Goal: Connect with others: Establish contact or relationships with other users

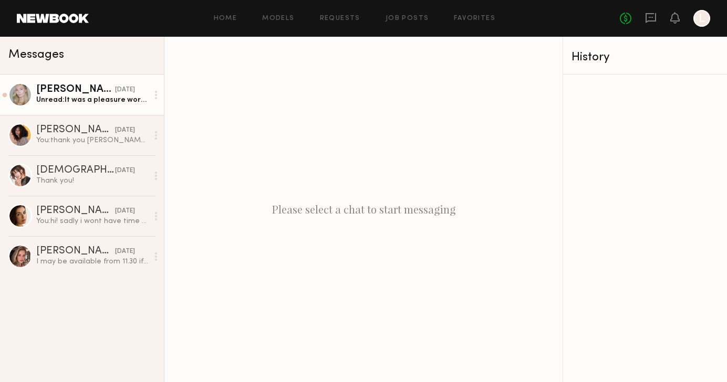
click at [89, 90] on div "[PERSON_NAME]" at bounding box center [75, 90] width 79 height 11
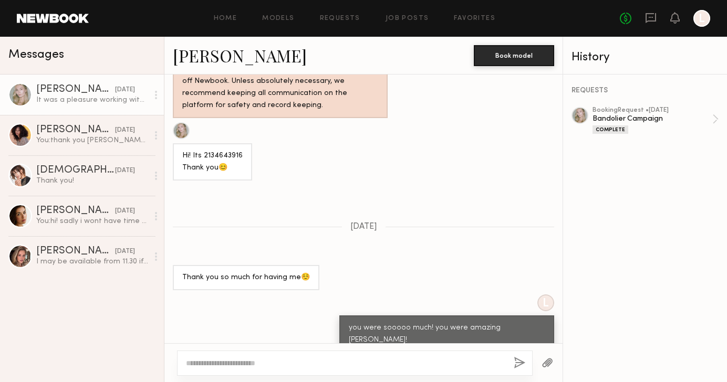
scroll to position [771, 0]
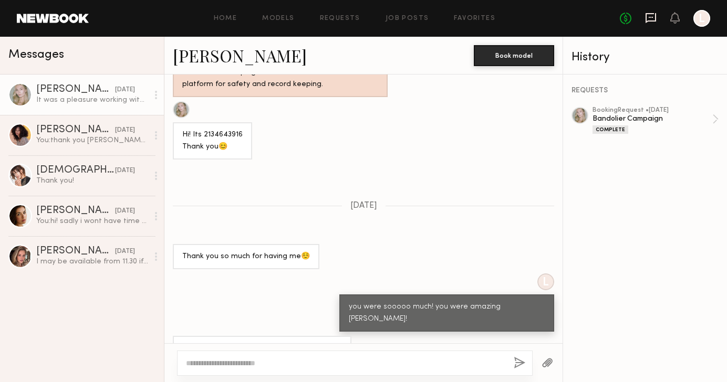
click at [651, 18] on icon at bounding box center [651, 18] width 12 height 12
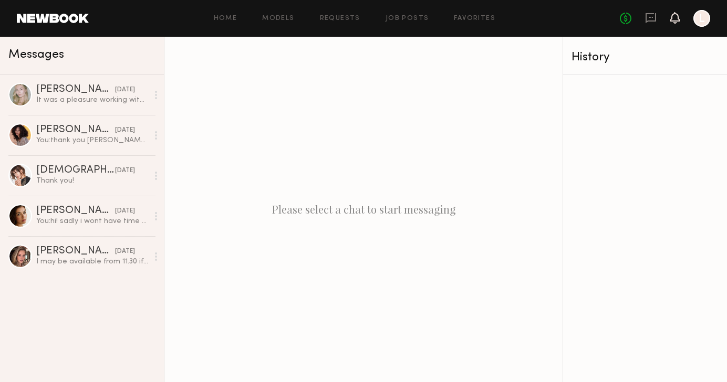
click at [673, 22] on icon at bounding box center [674, 18] width 9 height 12
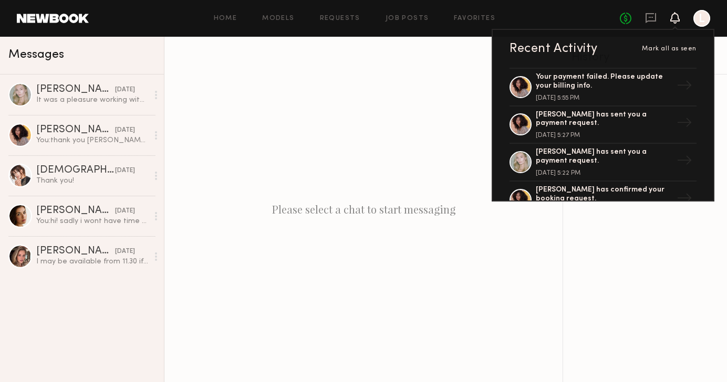
click at [699, 23] on div at bounding box center [701, 18] width 17 height 17
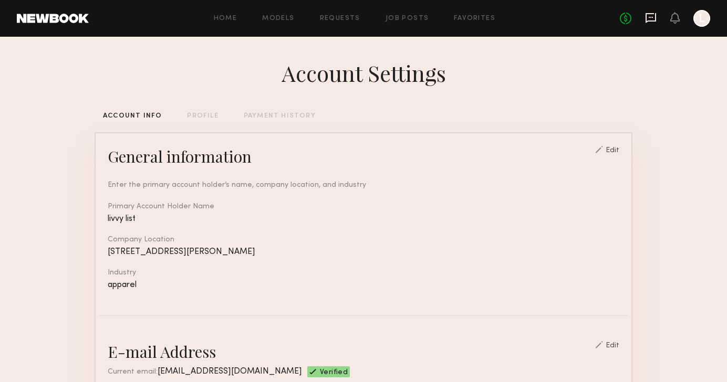
click at [652, 20] on icon at bounding box center [651, 18] width 11 height 10
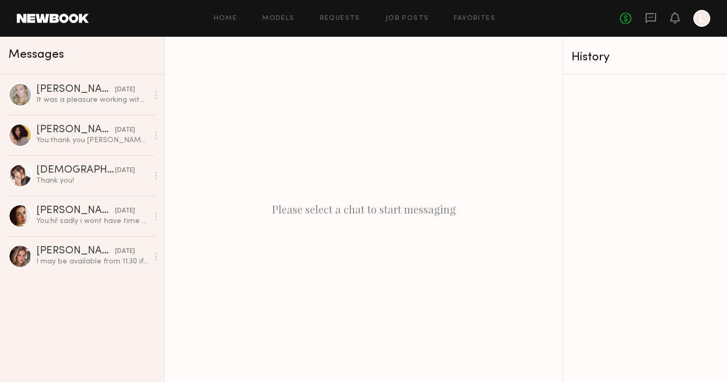
click at [39, 54] on span "Messages" at bounding box center [36, 55] width 56 height 12
click at [276, 21] on link "Models" at bounding box center [278, 18] width 32 height 7
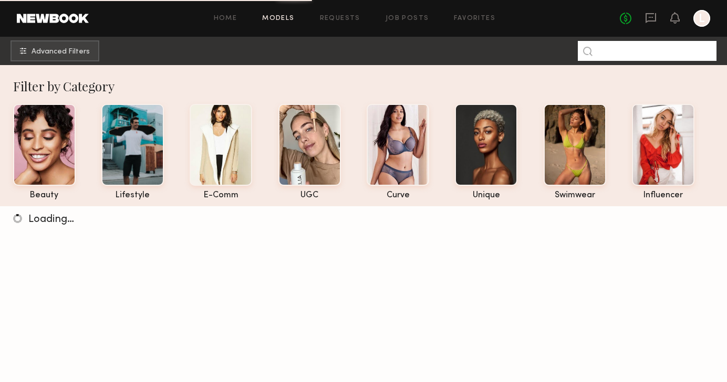
click at [622, 56] on input at bounding box center [647, 51] width 139 height 20
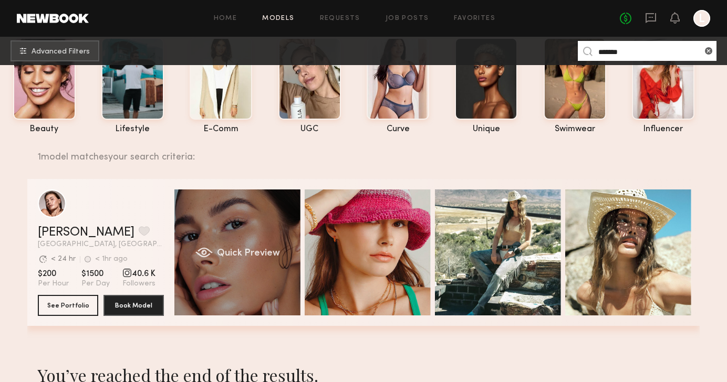
scroll to position [70, 0]
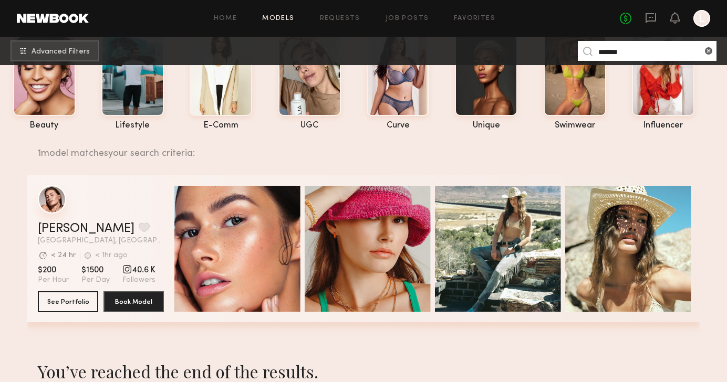
type input "*******"
click at [50, 192] on div "grid" at bounding box center [52, 199] width 28 height 28
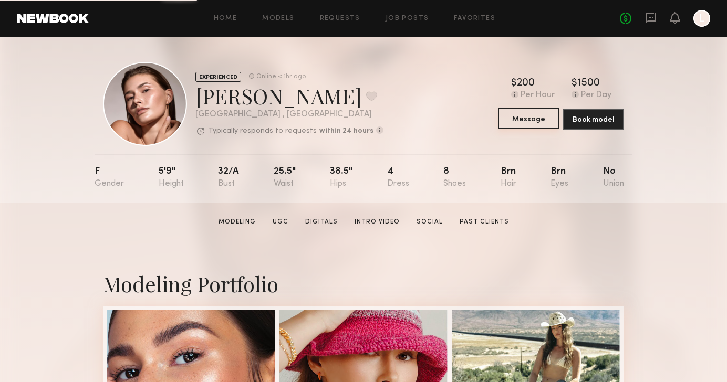
click at [532, 119] on button "Message" at bounding box center [528, 118] width 61 height 21
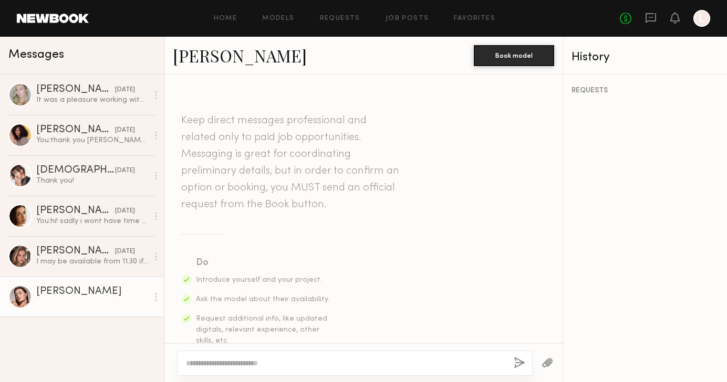
scroll to position [151, 0]
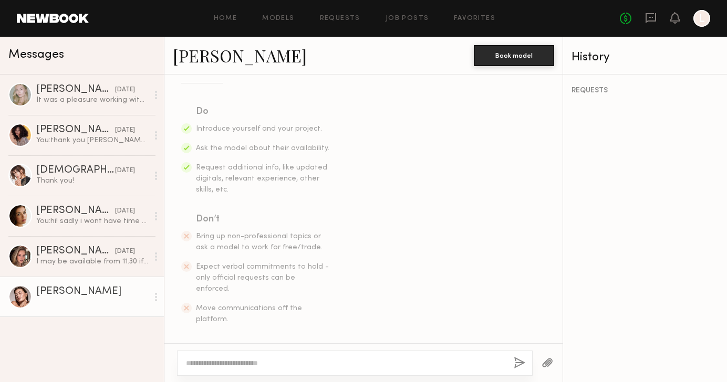
click at [250, 365] on textarea at bounding box center [345, 363] width 319 height 11
type textarea "**********"
click at [520, 367] on button "button" at bounding box center [520, 363] width 12 height 13
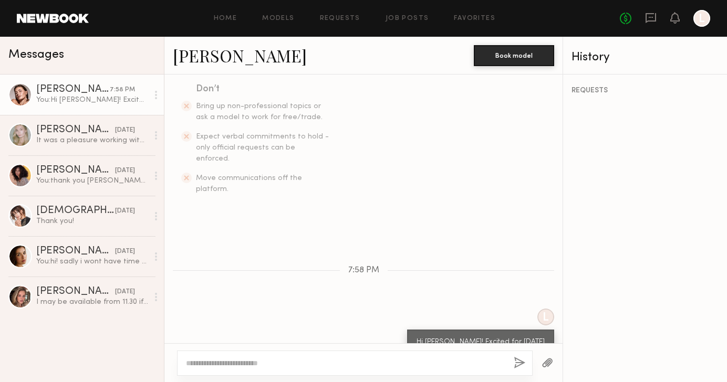
click at [302, 364] on textarea at bounding box center [345, 363] width 319 height 11
type textarea "**********"
drag, startPoint x: 377, startPoint y: 365, endPoint x: 90, endPoint y: 336, distance: 288.3
click at [90, 336] on div "Messages Chelsey M. 7:58 PM You: Hi Chelsey! Excited for Wednesday Darina D. 08…" at bounding box center [363, 210] width 727 height 346
click at [702, 20] on div at bounding box center [701, 18] width 17 height 17
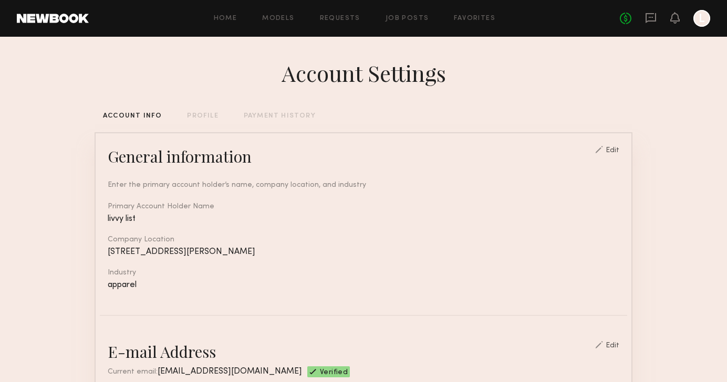
click at [702, 20] on div at bounding box center [701, 18] width 17 height 17
click at [701, 11] on div at bounding box center [701, 18] width 17 height 17
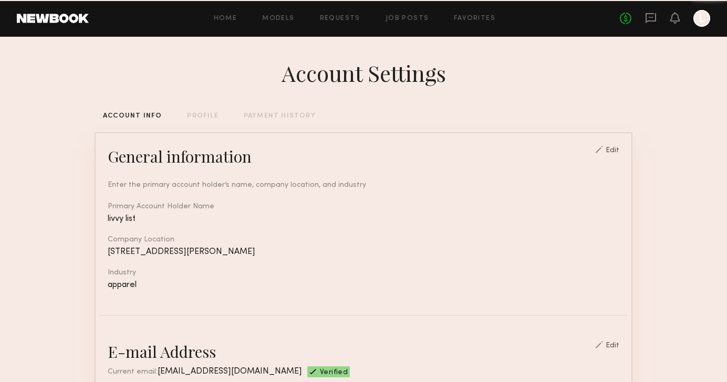
click at [701, 19] on div at bounding box center [701, 18] width 17 height 17
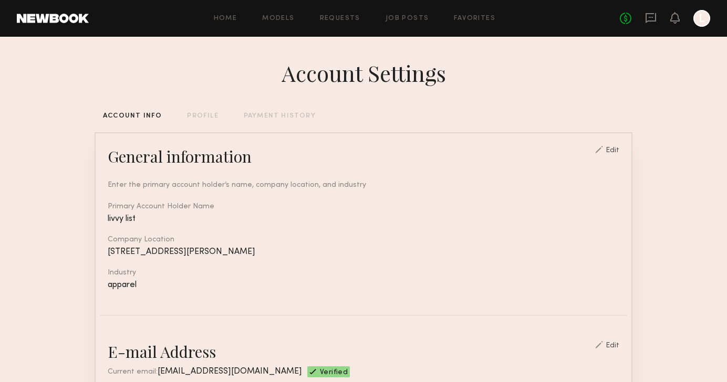
click at [703, 24] on div at bounding box center [701, 18] width 17 height 17
click at [693, 23] on div "No fees up to $5,000 L" at bounding box center [665, 18] width 90 height 17
click at [648, 19] on icon at bounding box center [651, 18] width 12 height 12
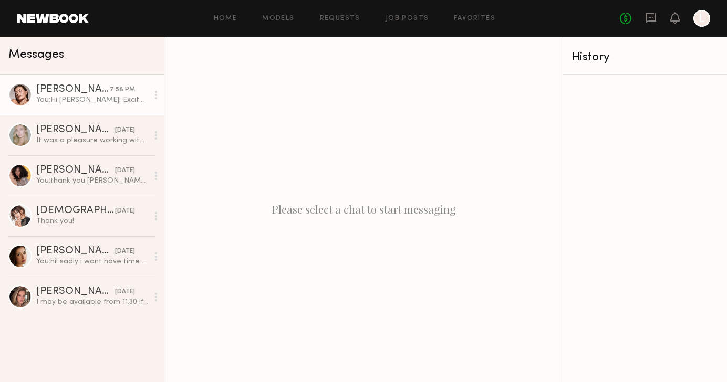
click at [116, 96] on div "You: Hi Chelsey! Excited for Wednesday" at bounding box center [92, 100] width 112 height 10
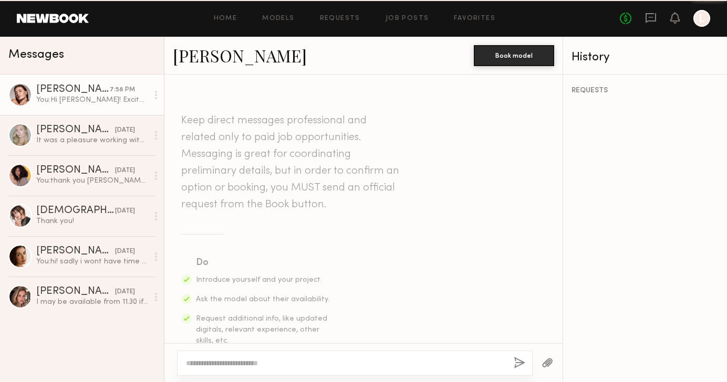
scroll to position [282, 0]
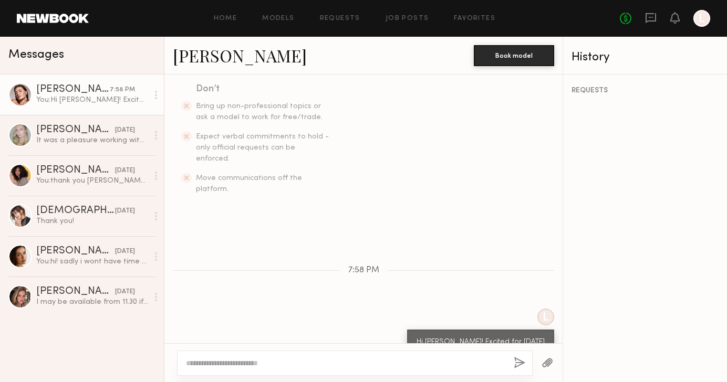
click at [245, 369] on div at bounding box center [355, 363] width 356 height 25
click at [245, 364] on textarea at bounding box center [345, 363] width 319 height 11
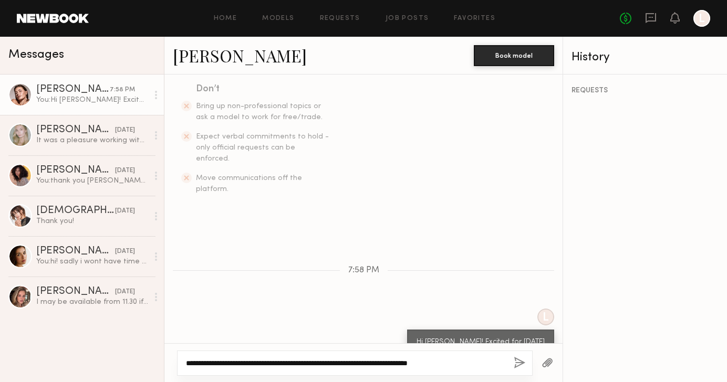
type textarea "**********"
click at [517, 364] on button "button" at bounding box center [520, 363] width 12 height 13
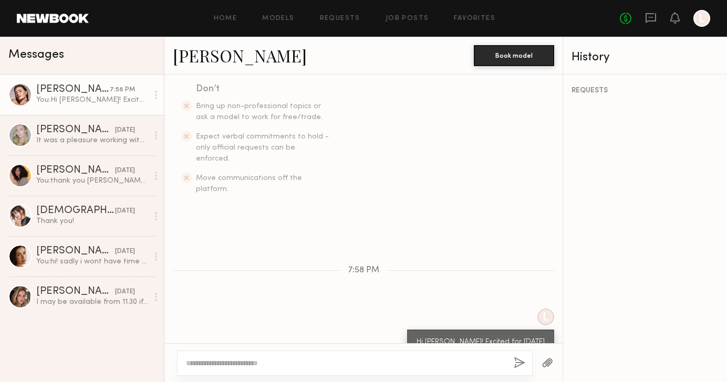
scroll to position [403, 0]
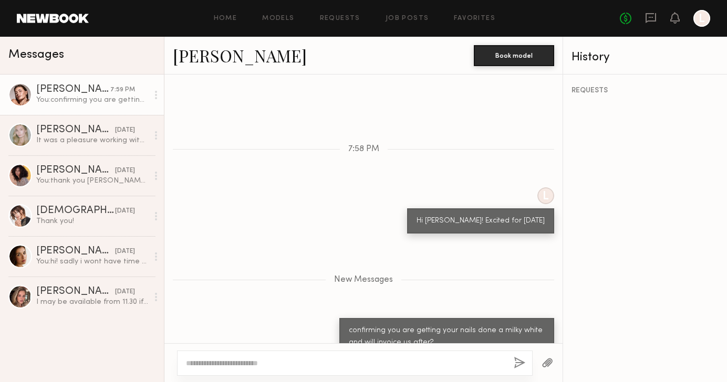
click at [514, 357] on button "button" at bounding box center [520, 363] width 12 height 13
click at [399, 363] on textarea at bounding box center [345, 363] width 319 height 11
type textarea "**********"
click at [523, 359] on button "button" at bounding box center [520, 363] width 12 height 13
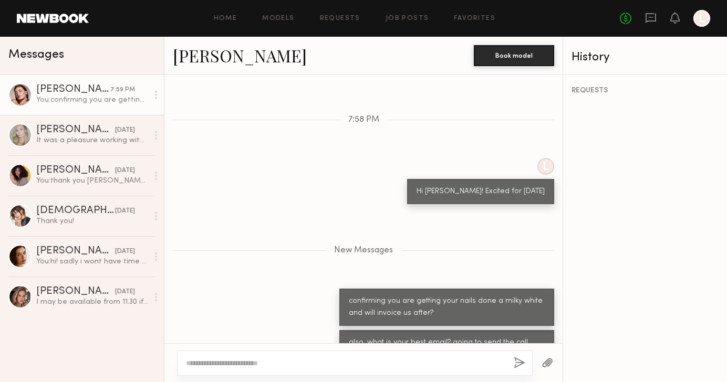
scroll to position [498, 0]
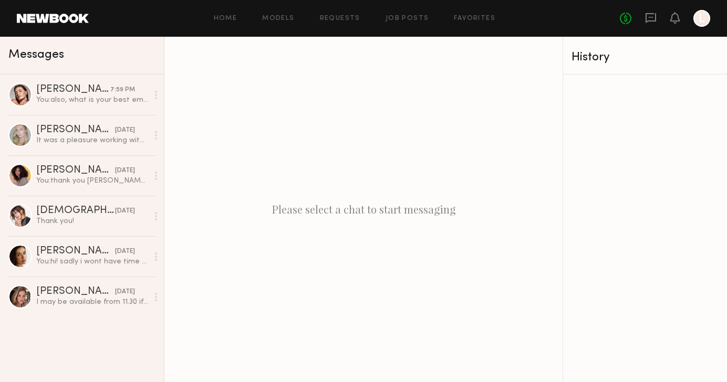
click at [697, 19] on div at bounding box center [701, 18] width 17 height 17
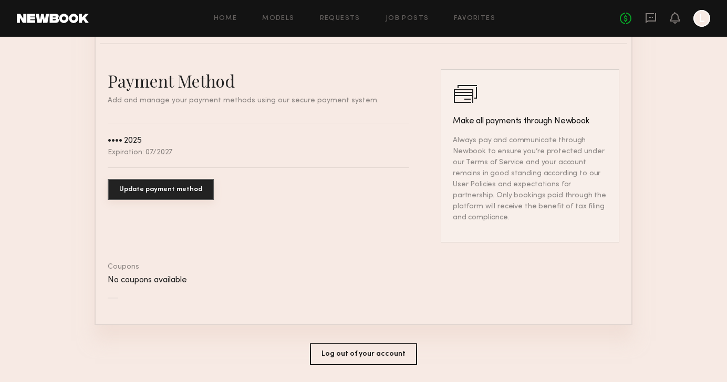
scroll to position [588, 0]
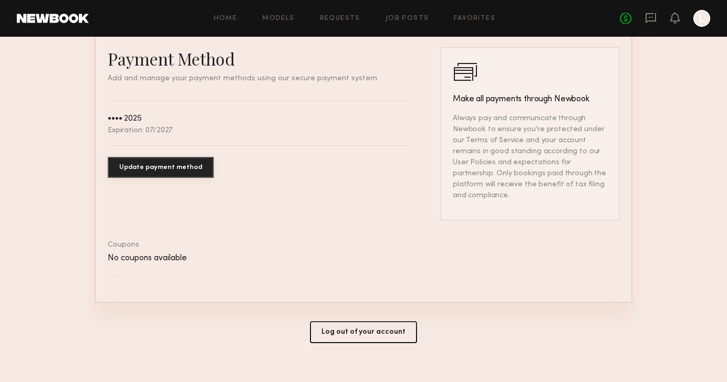
click at [354, 328] on button "Log out of your account" at bounding box center [363, 332] width 107 height 22
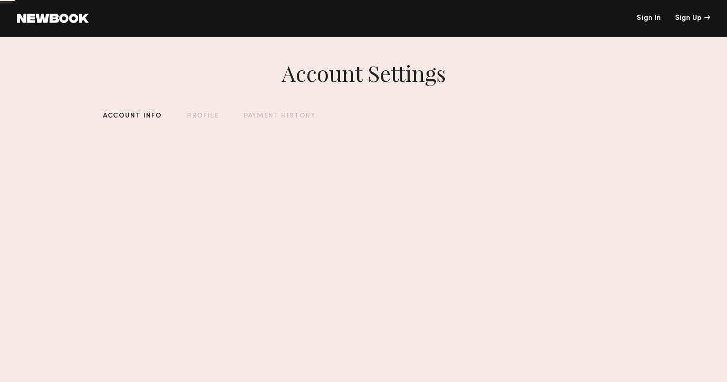
scroll to position [0, 0]
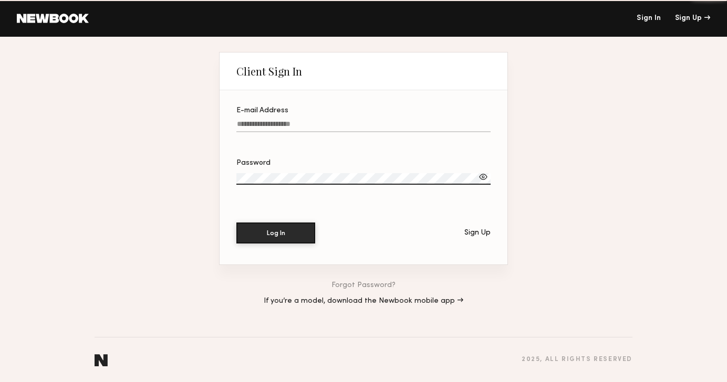
type input "**********"
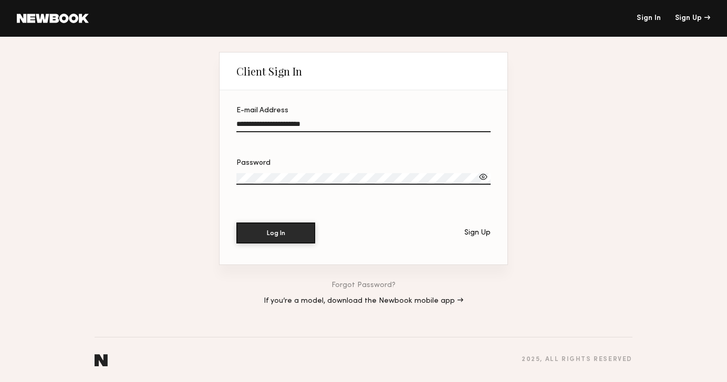
click at [304, 123] on input "**********" at bounding box center [363, 126] width 254 height 12
drag, startPoint x: 231, startPoint y: 128, endPoint x: 149, endPoint y: 122, distance: 82.2
click at [149, 125] on div "**********" at bounding box center [363, 210] width 727 height 346
click at [258, 124] on input "E-mail Address" at bounding box center [363, 126] width 254 height 12
type input "******"
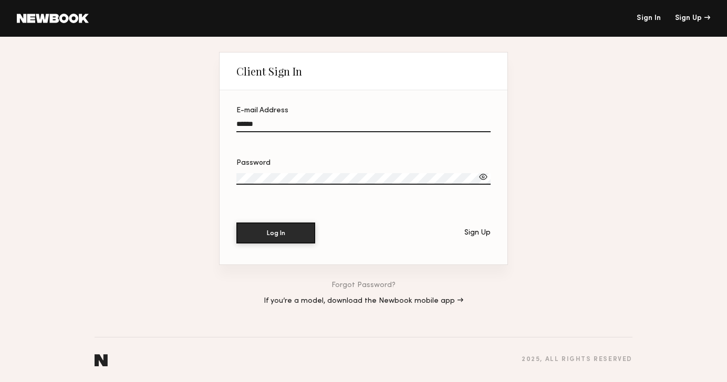
drag, startPoint x: 263, startPoint y: 121, endPoint x: 218, endPoint y: 123, distance: 44.7
click at [218, 123] on div "Client Sign In E-mail Address ****** Password Log In Sign Up Forgot Password? I…" at bounding box center [363, 210] width 727 height 346
click at [142, 182] on div "Client Sign In E-mail Address Required Password Log In Sign Up Forgot Password?…" at bounding box center [363, 210] width 727 height 346
click at [293, 122] on input "E-mail Address Required" at bounding box center [363, 126] width 254 height 12
click at [313, 170] on label "Password" at bounding box center [363, 178] width 254 height 36
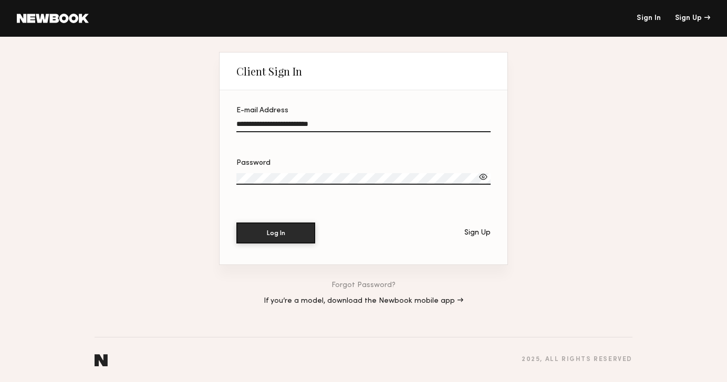
click at [197, 176] on div "**********" at bounding box center [363, 210] width 727 height 346
click at [236, 223] on button "Log In" at bounding box center [275, 233] width 79 height 21
click at [646, 18] on link "Sign In" at bounding box center [649, 18] width 24 height 7
drag, startPoint x: 369, startPoint y: 125, endPoint x: 151, endPoint y: 118, distance: 217.6
click at [151, 121] on div "**********" at bounding box center [363, 210] width 727 height 346
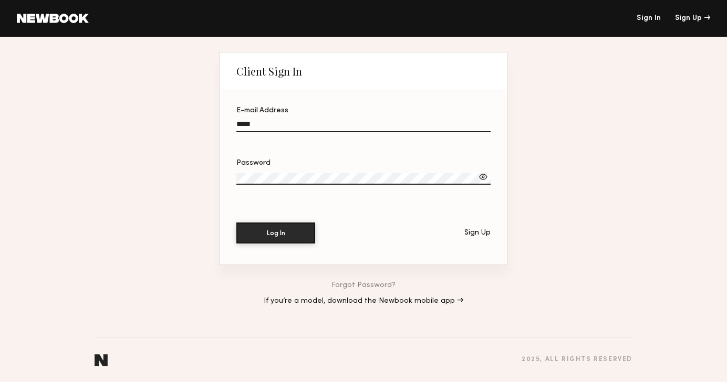
type input "**********"
click at [277, 232] on button "Log In" at bounding box center [275, 232] width 79 height 21
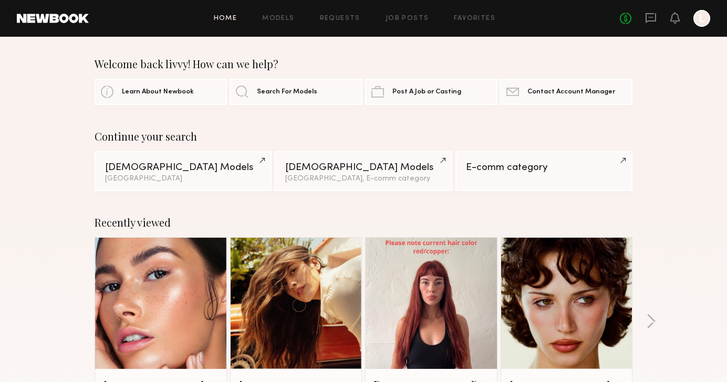
click at [39, 190] on div "Continue your search [DEMOGRAPHIC_DATA] Models [GEOGRAPHIC_DATA] [DEMOGRAPHIC_D…" at bounding box center [363, 160] width 727 height 61
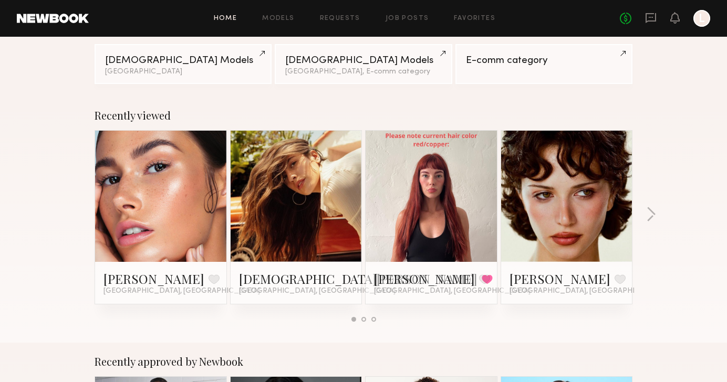
scroll to position [108, 0]
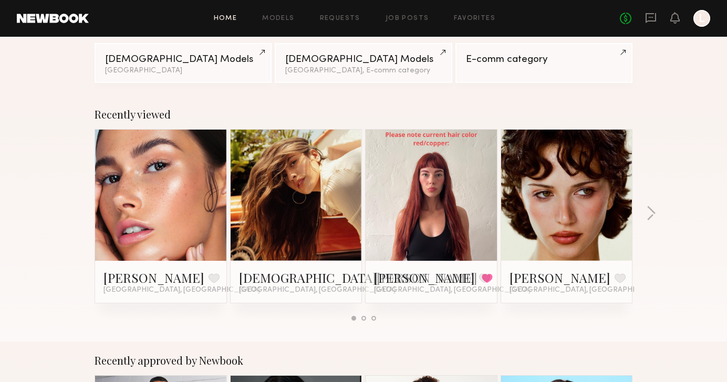
click at [173, 206] on link at bounding box center [161, 195] width 64 height 131
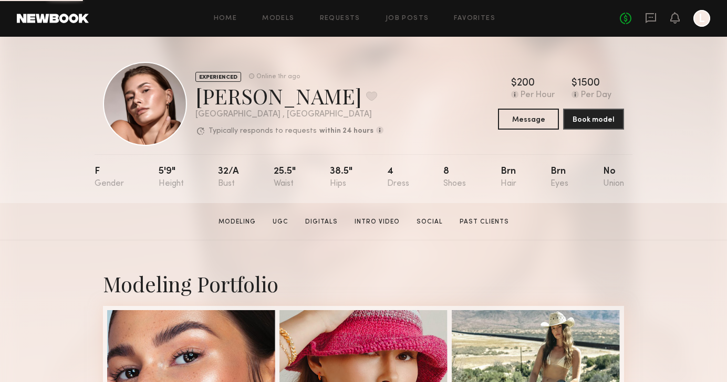
click at [530, 122] on button "Message" at bounding box center [528, 118] width 61 height 21
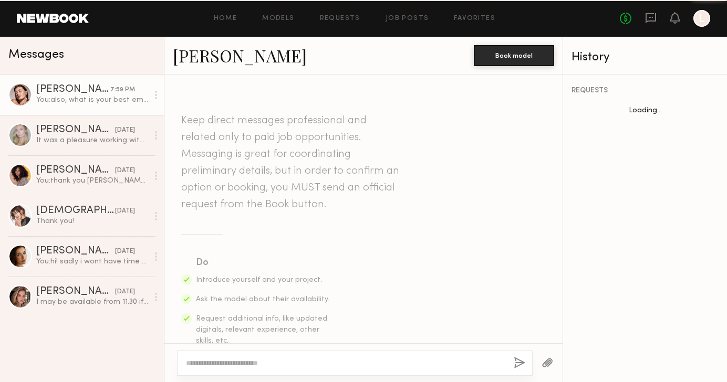
scroll to position [418, 0]
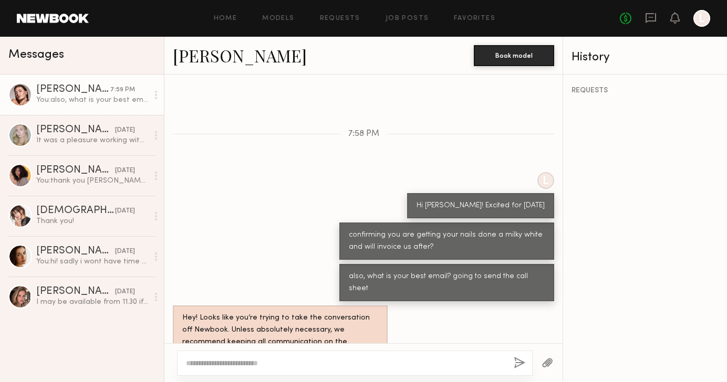
click at [262, 358] on textarea at bounding box center [345, 363] width 319 height 11
click at [277, 364] on textarea at bounding box center [345, 363] width 319 height 11
click at [17, 96] on div at bounding box center [20, 95] width 24 height 24
click at [64, 87] on div "[PERSON_NAME]" at bounding box center [73, 90] width 74 height 11
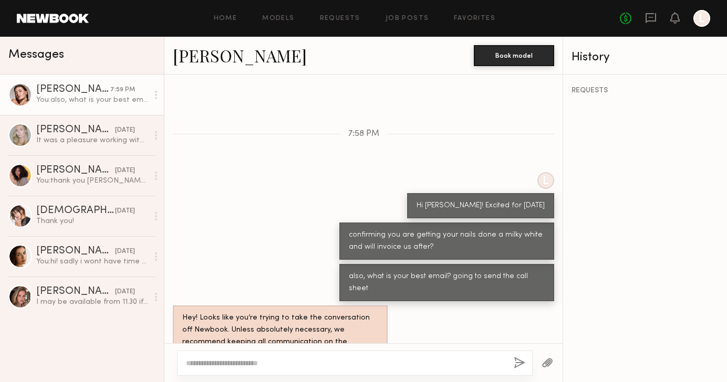
click at [220, 366] on textarea at bounding box center [345, 363] width 319 height 11
type textarea "**********"
click at [521, 358] on button "button" at bounding box center [520, 363] width 12 height 13
